Goal: Task Accomplishment & Management: Use online tool/utility

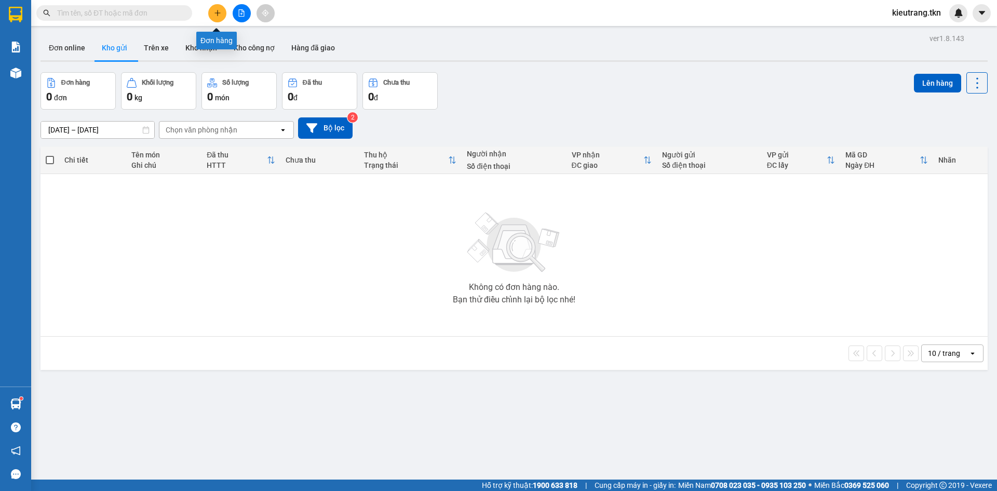
click at [222, 14] on button at bounding box center [217, 13] width 18 height 18
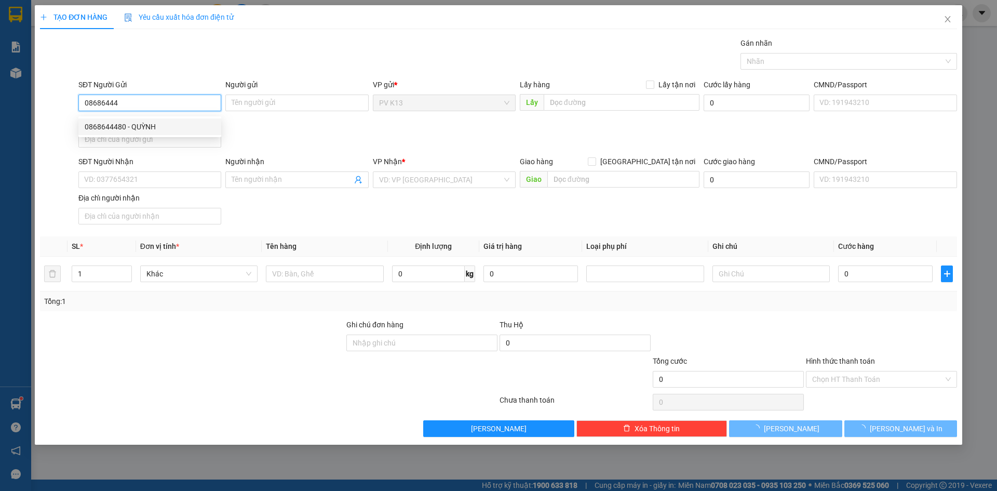
click at [147, 127] on div "0868644480 - QUỲNH" at bounding box center [150, 126] width 130 height 11
type input "0868644480"
type input "QUỲNH"
type input "0986335020"
type input "THI"
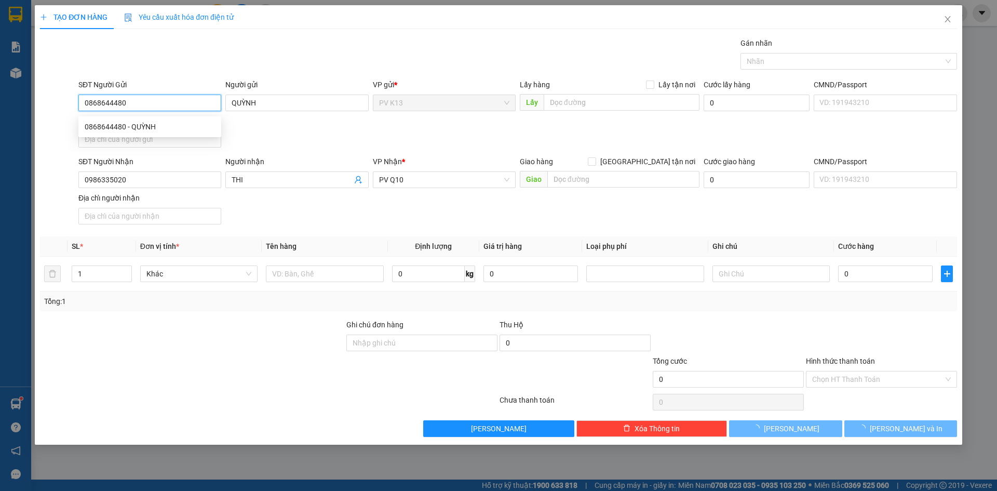
type input "40.000"
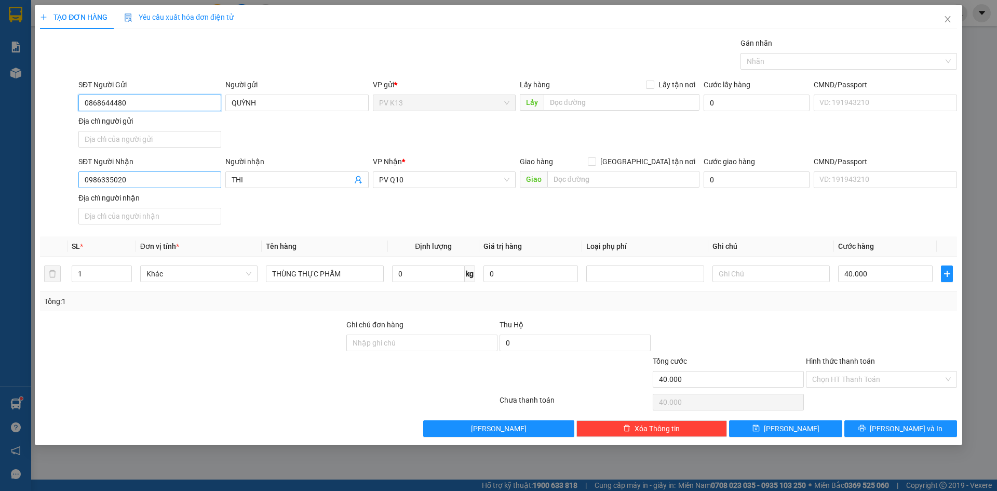
type input "0868644480"
click at [163, 187] on input "0986335020" at bounding box center [149, 179] width 143 height 17
type input "0"
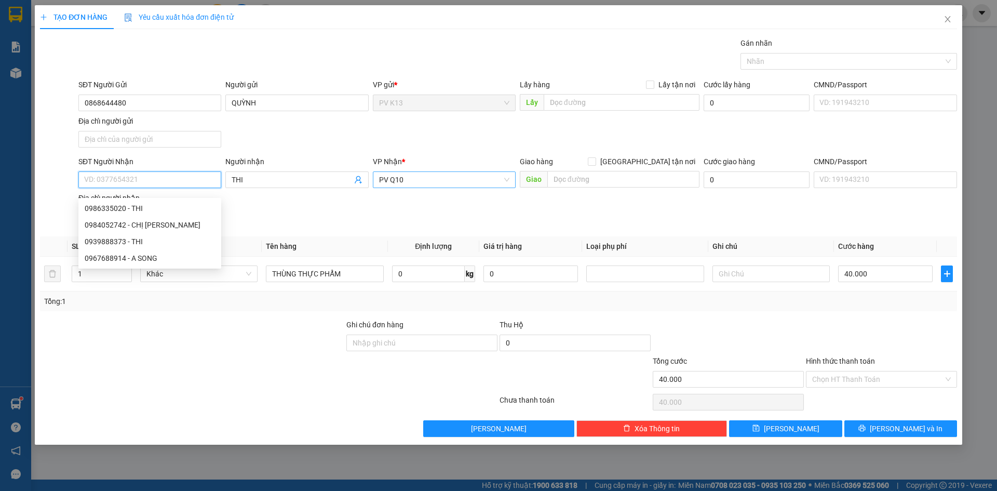
click at [450, 188] on span "PV Q10" at bounding box center [444, 180] width 130 height 16
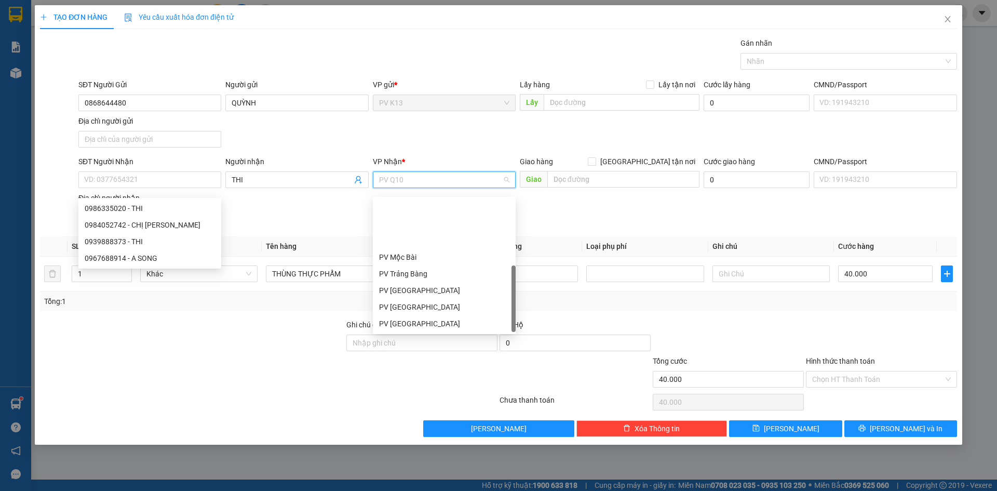
scroll to position [66, 0]
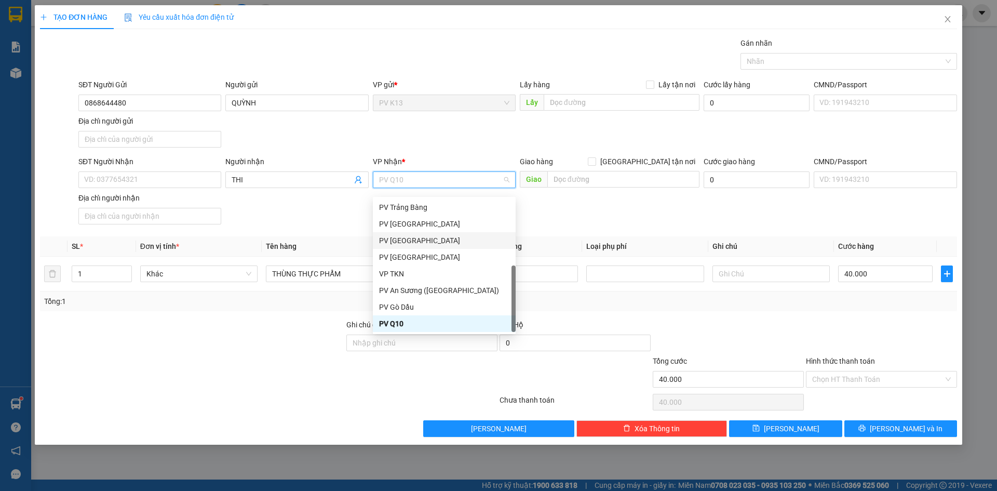
click at [439, 245] on div "PV [GEOGRAPHIC_DATA]" at bounding box center [444, 240] width 130 height 11
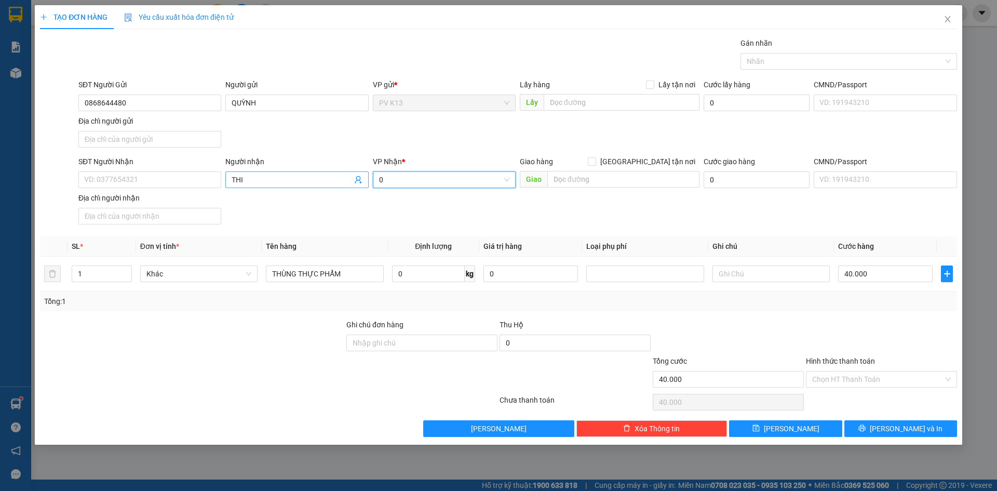
type input "0"
click at [244, 179] on span "THI" at bounding box center [296, 179] width 143 height 17
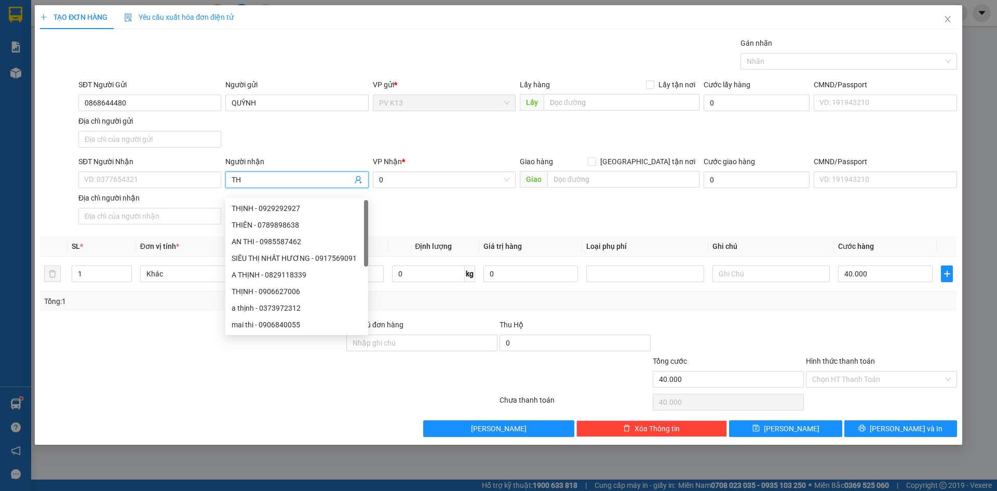
type input "T"
click at [132, 188] on input "SĐT Người Nhận" at bounding box center [149, 179] width 143 height 17
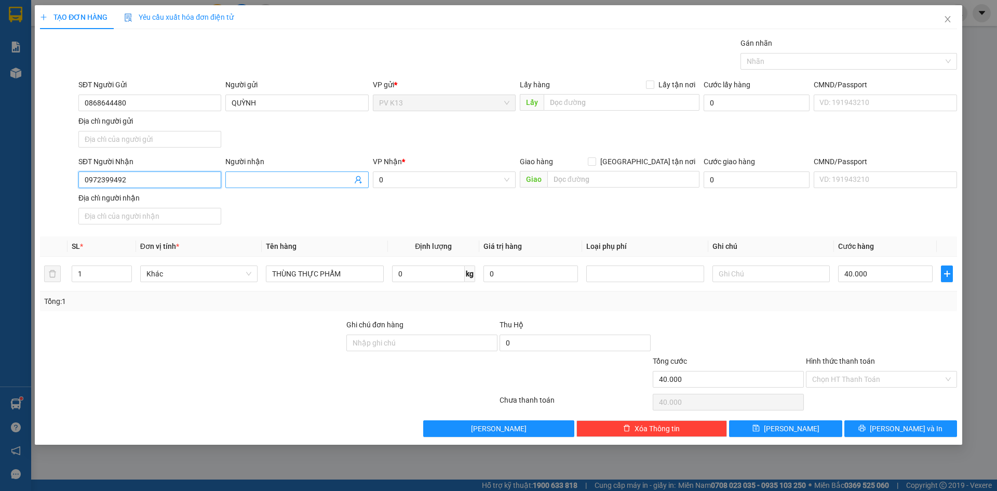
type input "0972399492"
click at [251, 185] on input "Người nhận" at bounding box center [292, 179] width 120 height 11
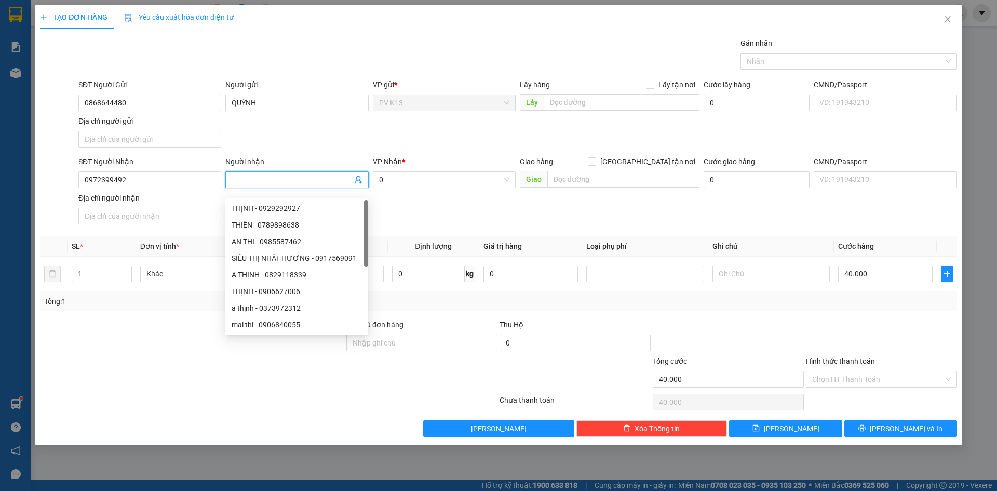
type input "n"
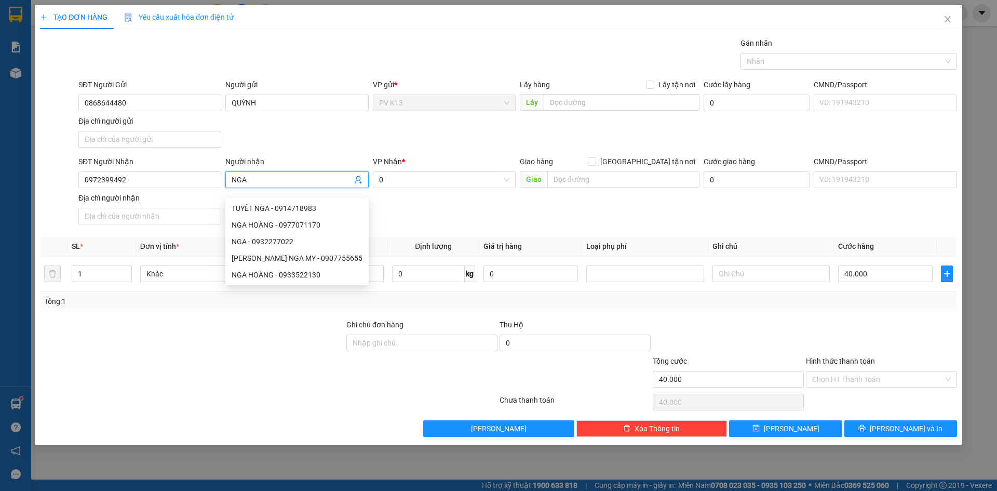
type input "NGA"
drag, startPoint x: 408, startPoint y: 316, endPoint x: 308, endPoint y: 279, distance: 106.8
click at [409, 307] on div "Tổng: 1" at bounding box center [498, 301] width 909 height 11
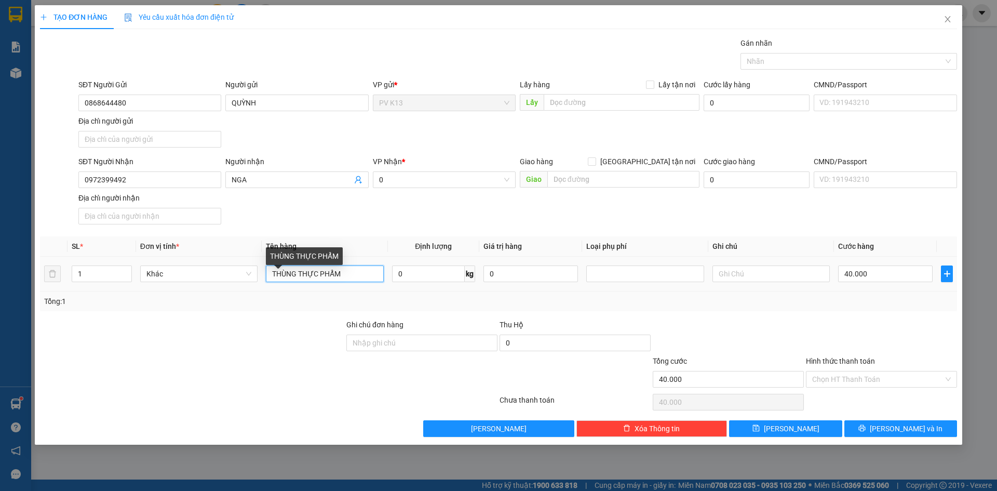
click at [351, 282] on input "THÙNG THỰC PHẨM" at bounding box center [324, 273] width 117 height 17
type input "T"
click at [759, 57] on div at bounding box center [843, 61] width 201 height 12
type input "TÚI BÁNH"
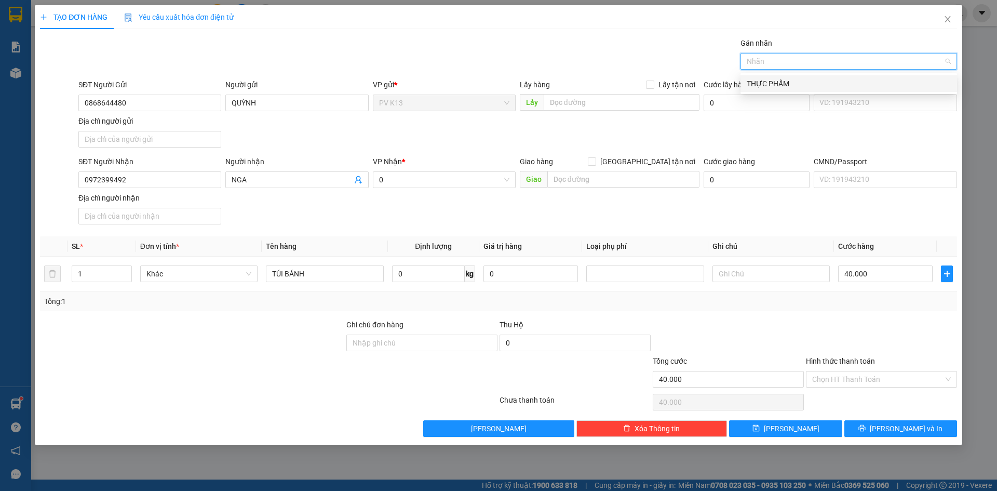
click at [767, 79] on div "THỰC PHẨM" at bounding box center [849, 83] width 204 height 11
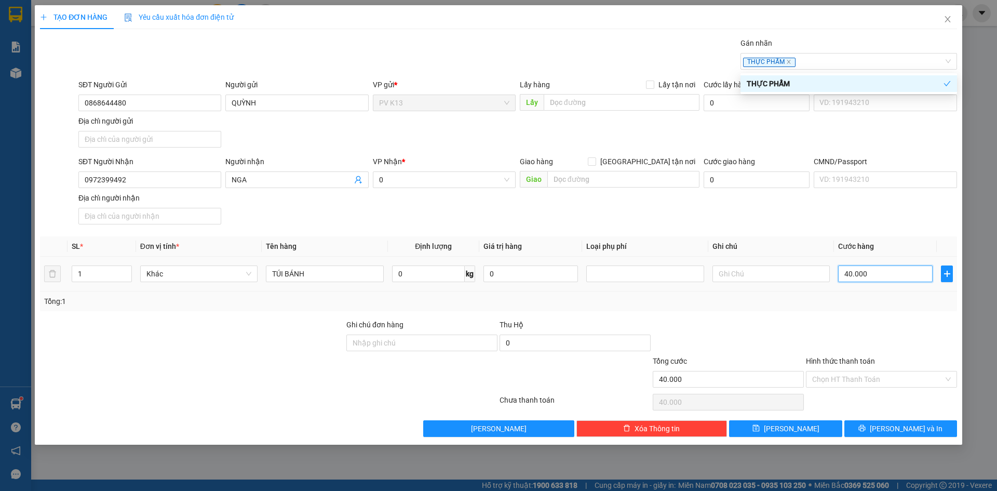
click at [863, 281] on input "40.000" at bounding box center [885, 273] width 95 height 17
type input "2"
type input "00.002"
type input "20"
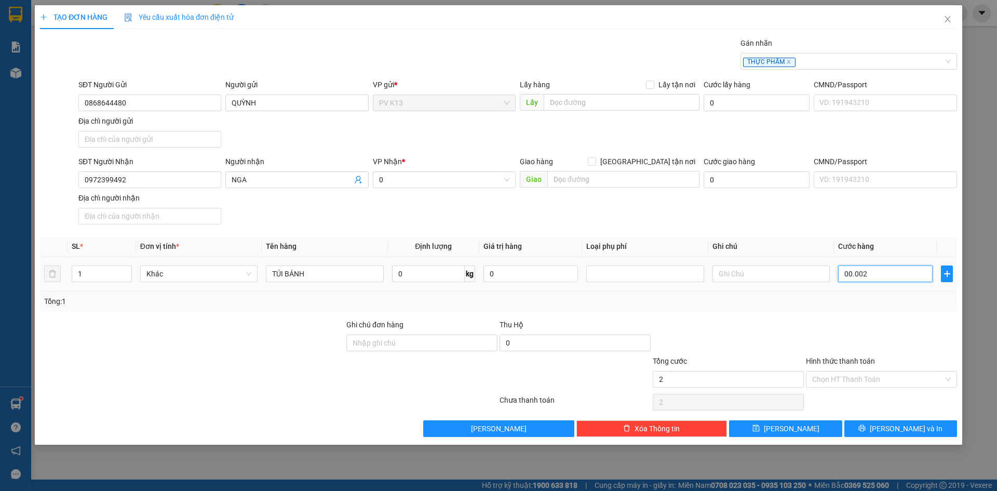
type input "20"
type input "0.000.020"
type input "200"
type input "000.000.200"
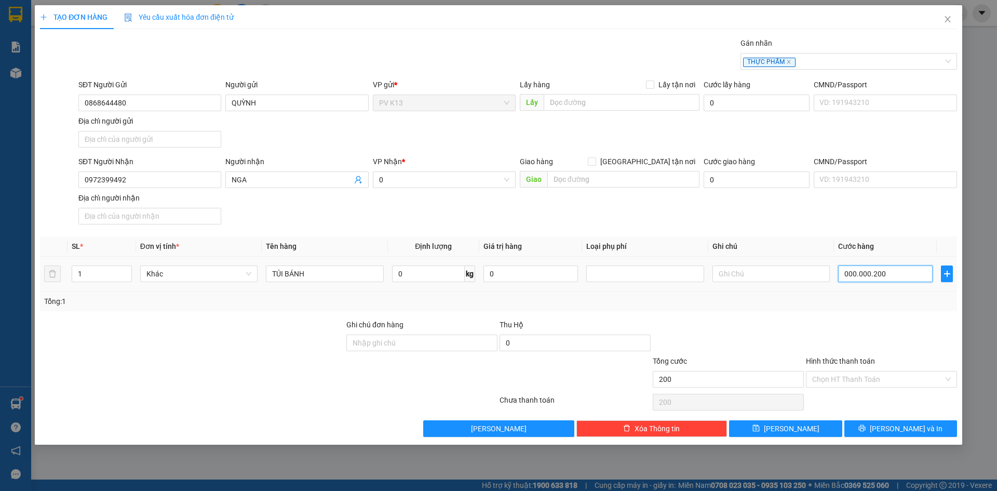
type input "2.000"
type input "00.000.002.000"
type input "200"
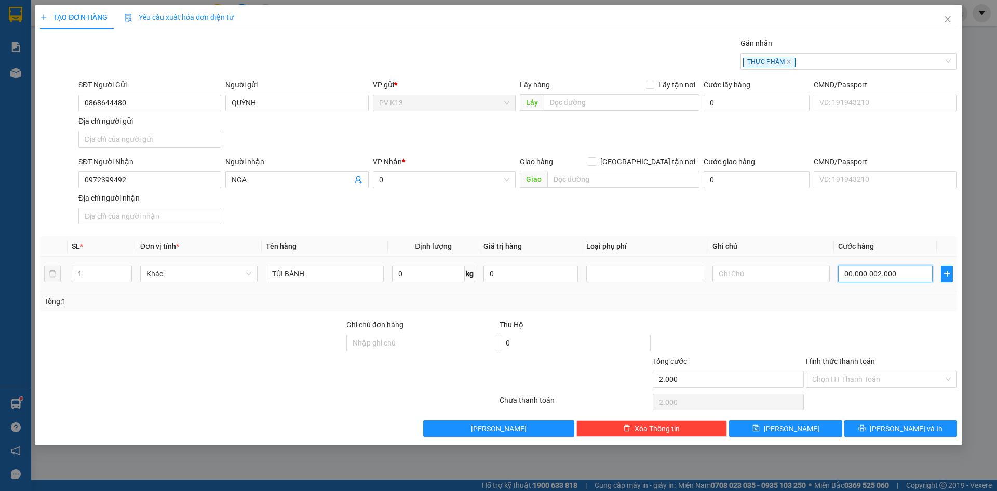
type input "00.000.000.200"
type input "20"
type input "0.000.020"
type input "20.000"
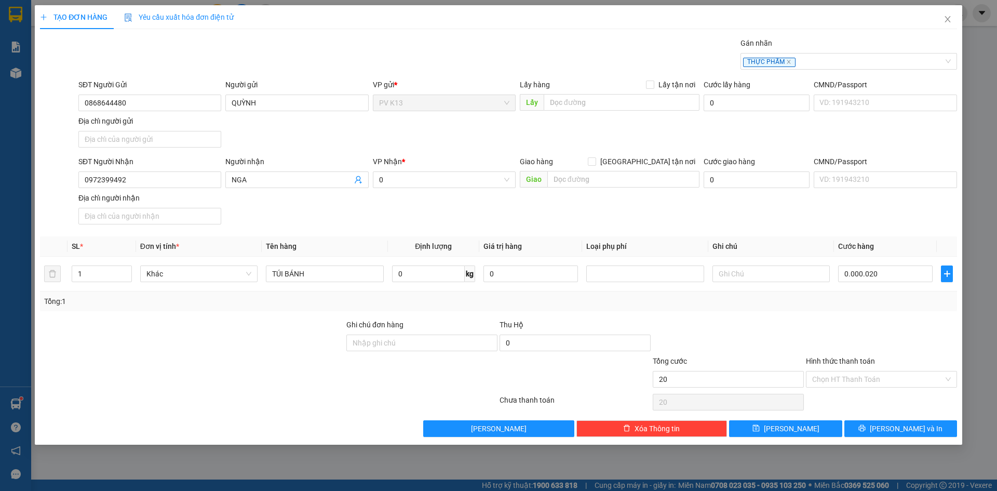
type input "20.000"
click at [834, 311] on div "Tổng: 1" at bounding box center [498, 301] width 917 height 20
click at [394, 188] on input "0" at bounding box center [440, 180] width 123 height 16
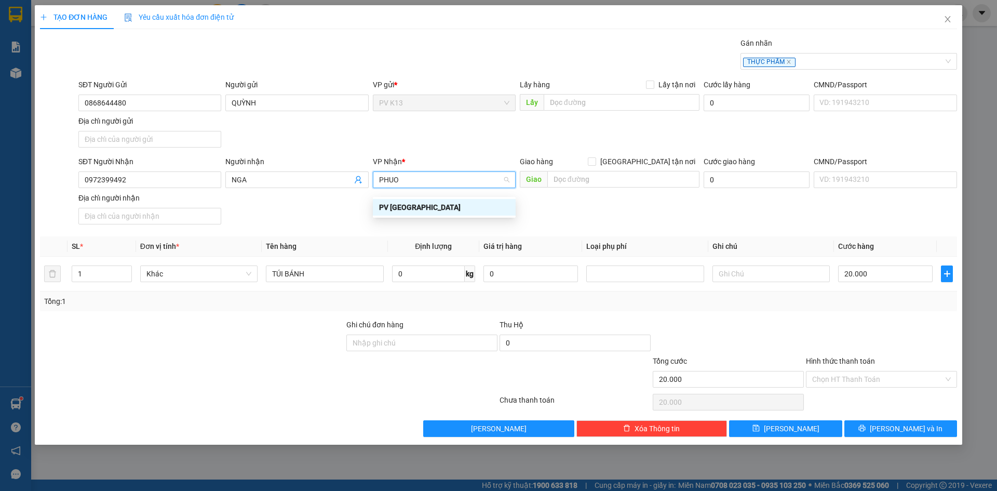
type input "PHUOC"
click at [408, 204] on div "PV [GEOGRAPHIC_DATA]" at bounding box center [444, 207] width 130 height 11
click at [865, 387] on input "Hình thức thanh toán" at bounding box center [877, 379] width 131 height 16
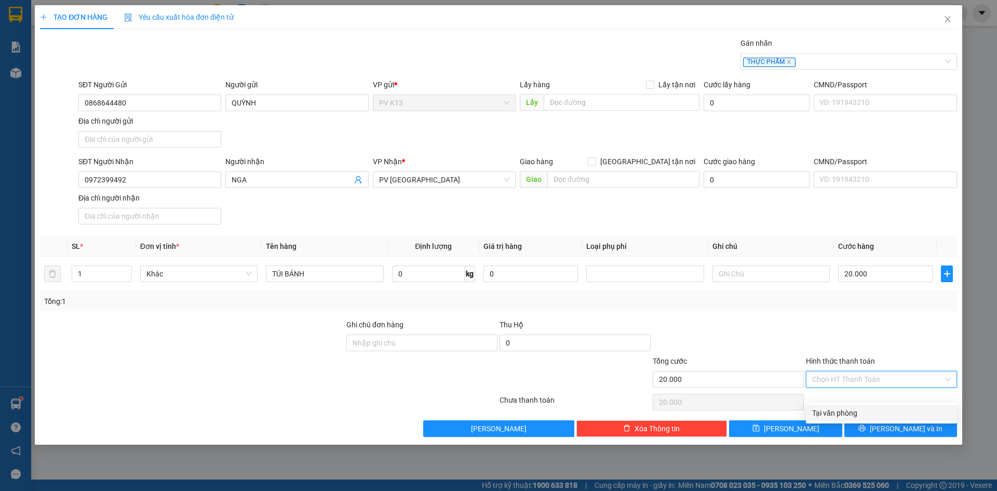
click at [858, 410] on div "Tại văn phòng" at bounding box center [881, 412] width 139 height 11
type input "0"
click at [895, 434] on span "[PERSON_NAME] và In" at bounding box center [906, 428] width 73 height 11
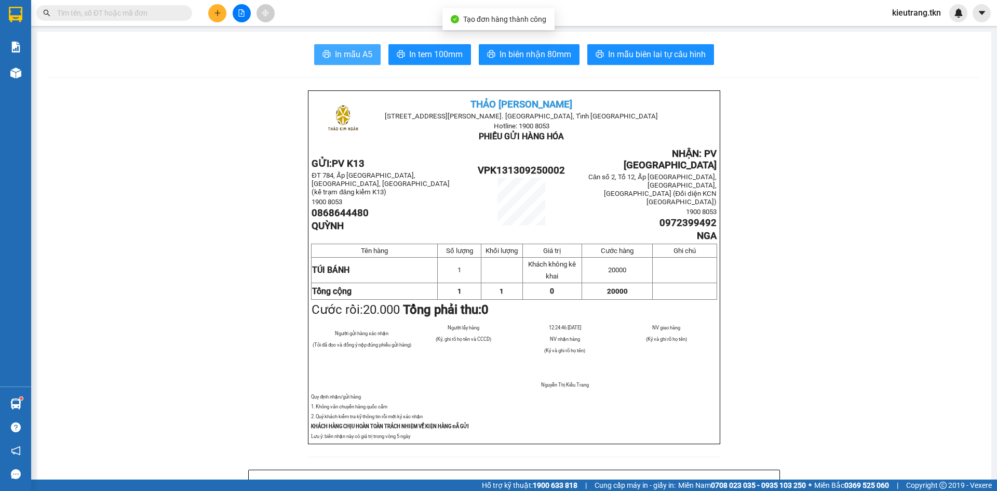
click at [345, 49] on span "In mẫu A5" at bounding box center [353, 54] width 37 height 13
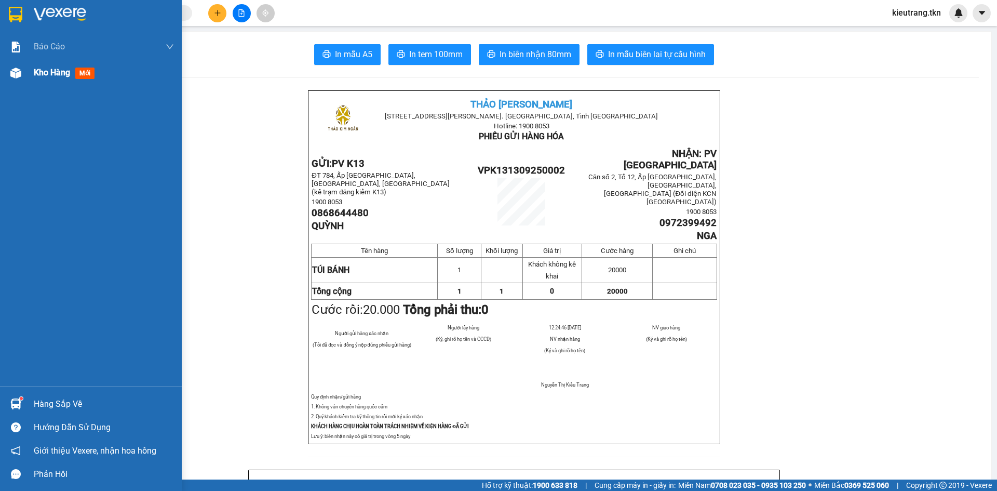
click at [49, 76] on span "Kho hàng" at bounding box center [52, 73] width 36 height 10
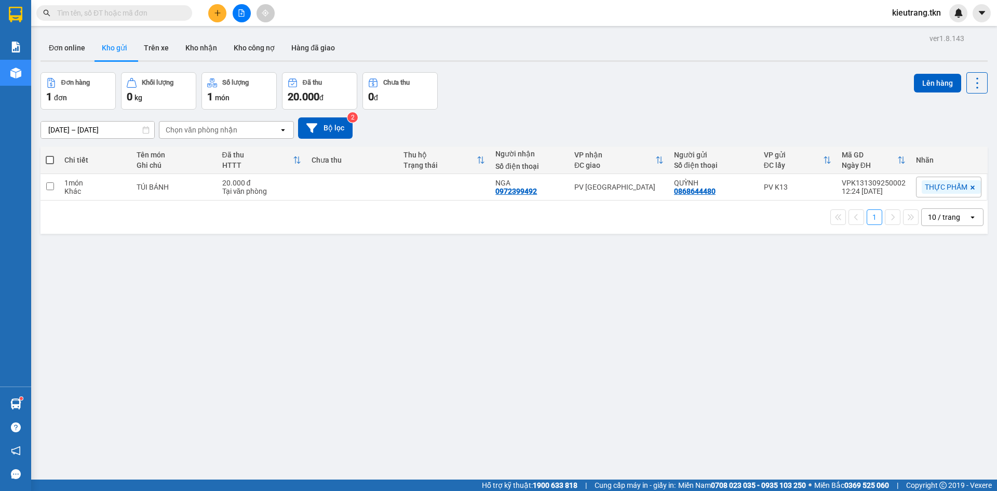
click at [46, 163] on span at bounding box center [50, 160] width 8 height 8
click at [50, 155] on input "checkbox" at bounding box center [50, 155] width 0 height 0
checkbox input "true"
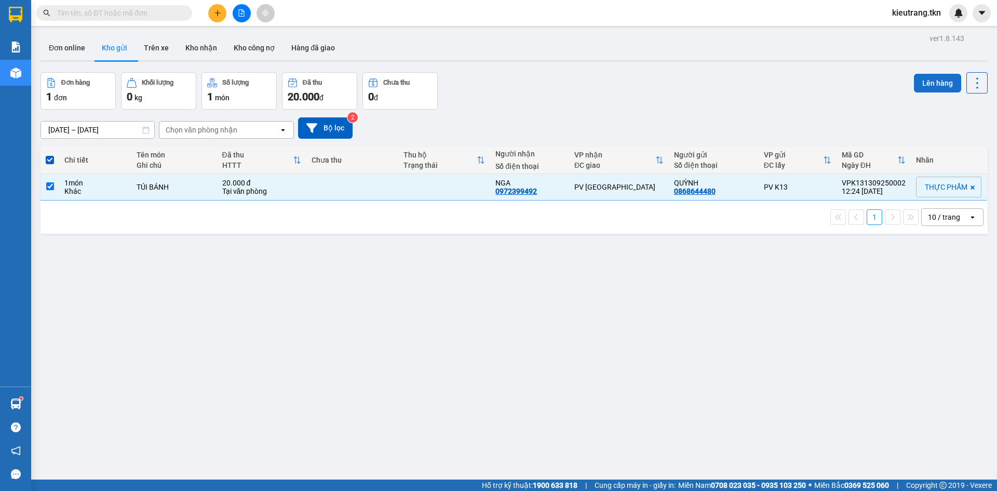
click at [922, 81] on button "Lên hàng" at bounding box center [937, 83] width 47 height 19
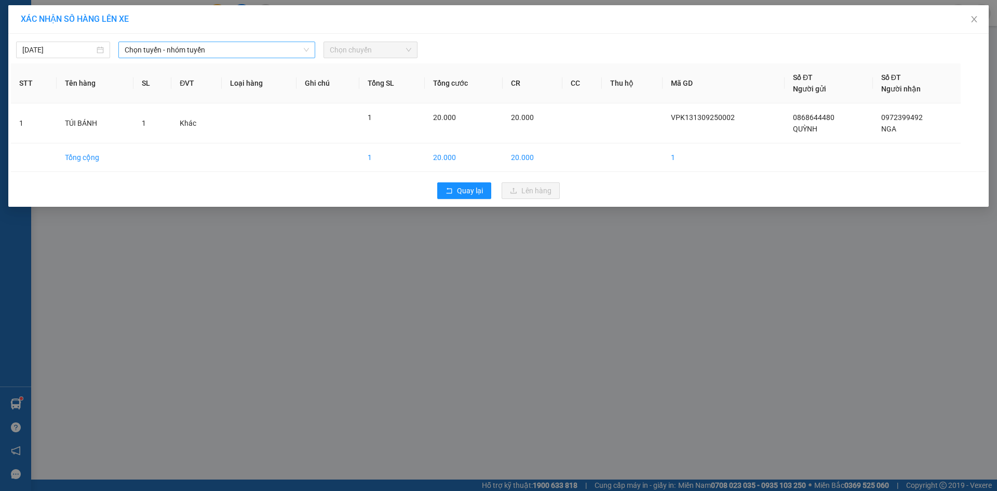
click at [188, 50] on span "Chọn tuyến - nhóm tuyến" at bounding box center [217, 50] width 184 height 16
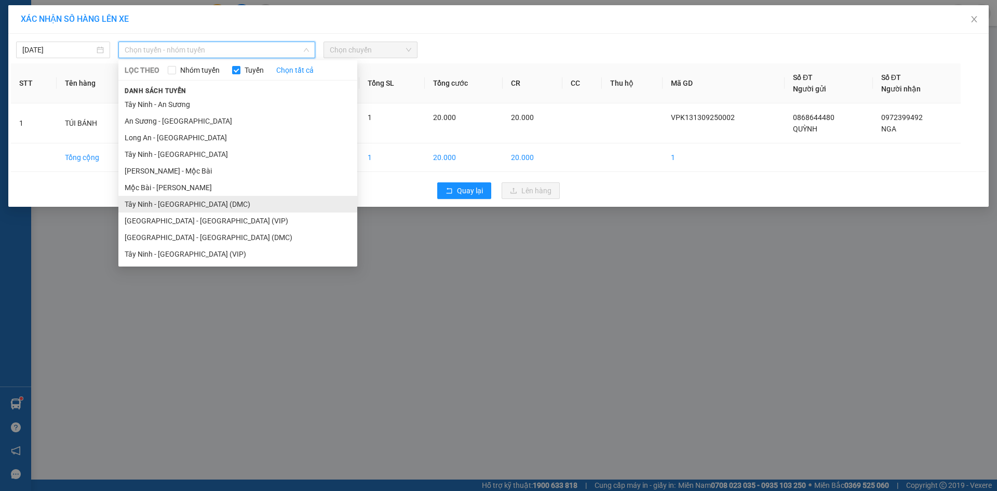
click at [211, 209] on li "Tây Ninh - [GEOGRAPHIC_DATA] (DMC)" at bounding box center [237, 204] width 239 height 17
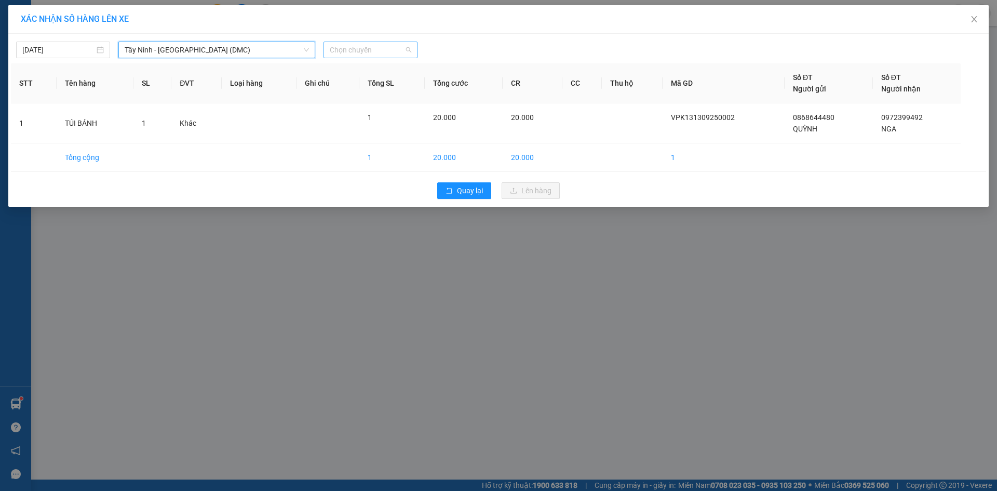
click at [373, 54] on span "Chọn chuyến" at bounding box center [371, 50] width 82 height 16
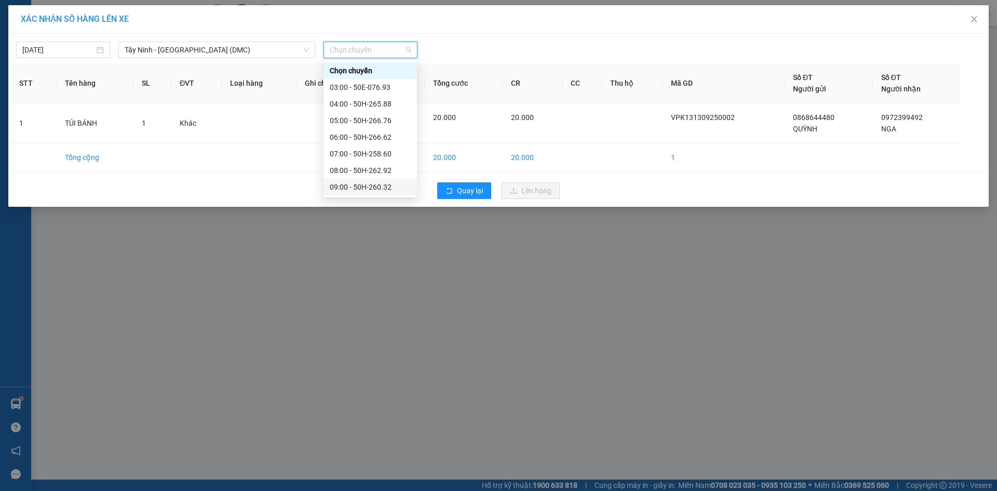
scroll to position [104, 0]
click at [370, 135] on div "12:00 - 50H-266.76" at bounding box center [370, 132] width 81 height 11
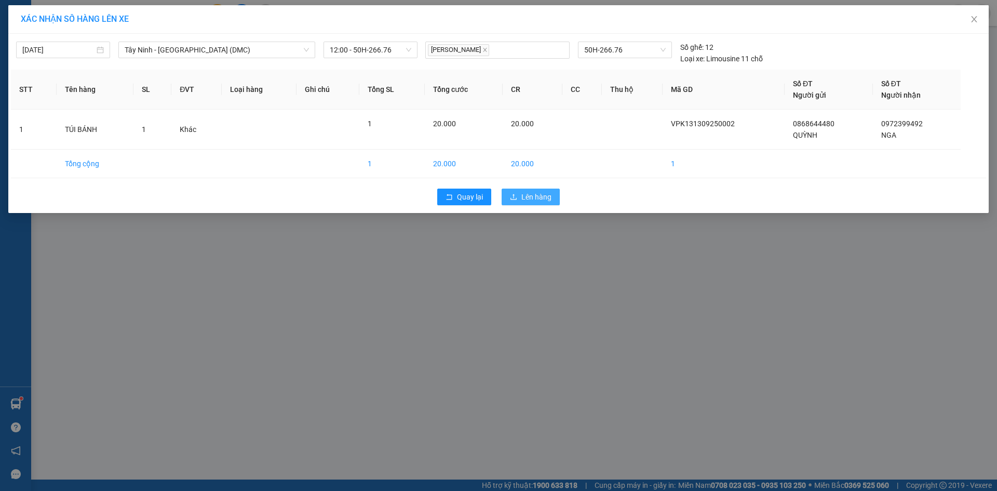
click at [550, 202] on span "Lên hàng" at bounding box center [537, 196] width 30 height 11
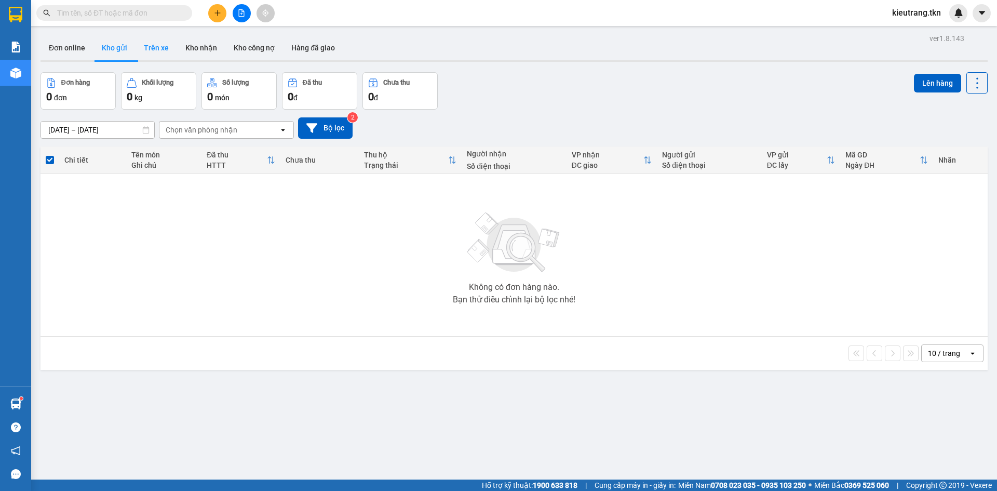
click at [162, 44] on button "Trên xe" at bounding box center [157, 47] width 42 height 25
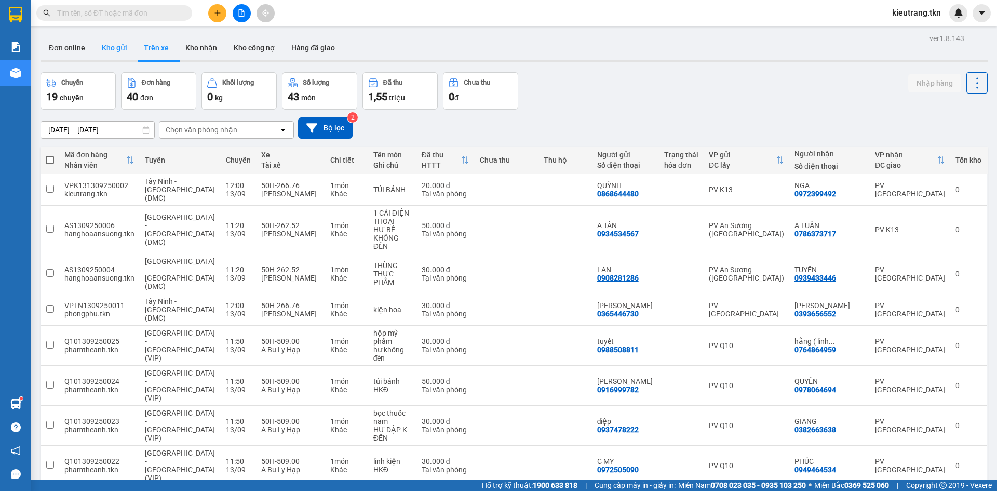
click at [117, 50] on button "Kho gửi" at bounding box center [115, 47] width 42 height 25
